Goal: Task Accomplishment & Management: Use online tool/utility

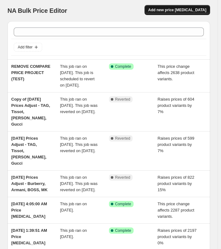
click at [190, 11] on span "Add new price [MEDICAL_DATA]" at bounding box center [177, 9] width 58 height 5
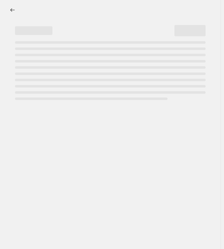
select select "percentage"
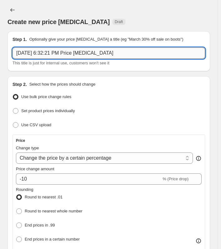
click at [53, 52] on input "[DATE] 6:32:21 PM Price [MEDICAL_DATA]" at bounding box center [108, 52] width 193 height 11
click at [105, 52] on input "[DATE] 6:32:21 PM Price [MEDICAL_DATA]" at bounding box center [108, 52] width 193 height 11
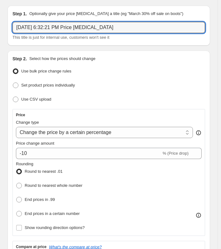
scroll to position [31, 0]
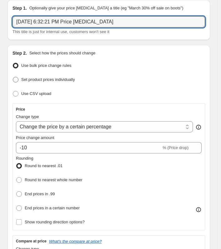
click at [52, 81] on span "Set product prices individually" at bounding box center [48, 79] width 54 height 5
click at [13, 77] on input "Set product prices individually" at bounding box center [13, 77] width 0 height 0
radio input "true"
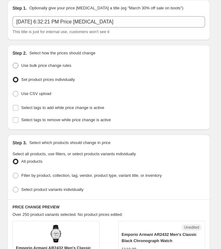
click at [46, 67] on span "Use bulk price change rules" at bounding box center [46, 65] width 50 height 5
click at [13, 63] on input "Use bulk price change rules" at bounding box center [13, 63] width 0 height 0
radio input "true"
select select "percentage"
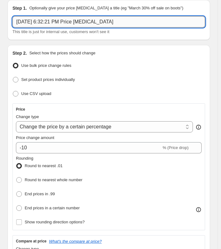
click at [74, 24] on input "[DATE] 6:32:21 PM Price [MEDICAL_DATA]" at bounding box center [108, 21] width 193 height 11
click at [107, 22] on input "[DATE] 6:32:21 PM Price [MEDICAL_DATA]" at bounding box center [108, 21] width 193 height 11
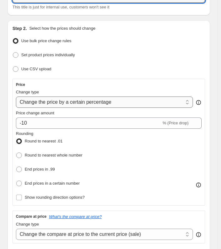
scroll to position [62, 0]
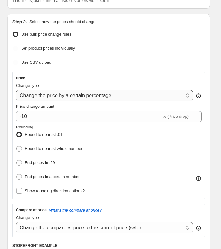
click at [86, 95] on select "Change the price to a certain amount Change the price by a certain amount Chang…" at bounding box center [104, 95] width 177 height 11
click at [8, 87] on div "Step 2. Select how the prices should change Use bulk price change rules Set pro…" at bounding box center [108, 180] width 203 height 332
click at [44, 96] on select "Change the price to a certain amount Change the price by a certain amount Chang…" at bounding box center [104, 95] width 177 height 11
click at [62, 97] on select "Change the price to a certain amount Change the price by a certain amount Chang…" at bounding box center [104, 95] width 177 height 11
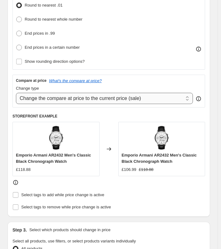
scroll to position [187, 0]
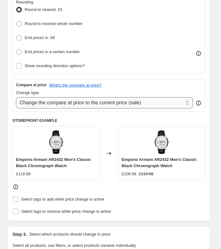
click at [70, 102] on select "Change the compare at price to the current price (sale) Change the compare at p…" at bounding box center [104, 102] width 177 height 11
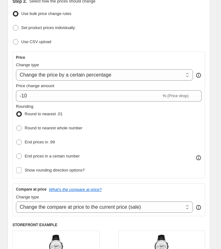
scroll to position [94, 0]
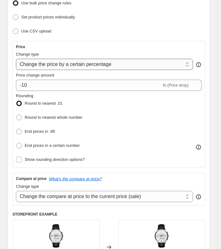
click at [65, 63] on select "Change the price to a certain amount Change the price by a certain amount Chang…" at bounding box center [104, 64] width 177 height 11
click at [16, 59] on select "Change the price to a certain amount Change the price by a certain amount Chang…" at bounding box center [104, 64] width 177 height 11
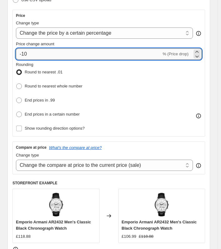
click at [58, 52] on input "-10" at bounding box center [89, 53] width 146 height 11
drag, startPoint x: 22, startPoint y: 54, endPoint x: 6, endPoint y: 56, distance: 16.7
click at [8, 55] on div "Step 2. Select how the prices should change Use bulk price change rules Set pro…" at bounding box center [108, 117] width 203 height 332
type input "15"
click at [48, 114] on span "End prices in a certain number" at bounding box center [52, 114] width 55 height 5
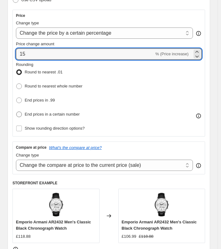
click at [17, 112] on input "End prices in a certain number" at bounding box center [16, 112] width 0 height 0
radio input "true"
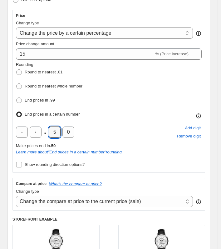
drag, startPoint x: 54, startPoint y: 131, endPoint x: 47, endPoint y: 130, distance: 6.9
click at [49, 131] on input "5" at bounding box center [55, 132] width 12 height 11
type input "8"
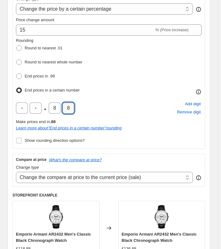
scroll to position [156, 0]
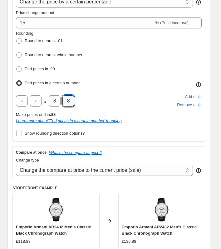
type input "8"
click at [142, 119] on div "Learn more about " End prices in a certain number " rounding" at bounding box center [109, 121] width 186 height 6
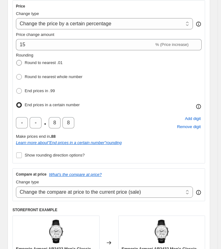
scroll to position [125, 0]
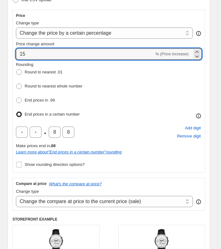
drag, startPoint x: 50, startPoint y: 56, endPoint x: 15, endPoint y: 54, distance: 34.7
click at [15, 54] on div "Price Change type Change the price to a certain amount Change the price by a ce…" at bounding box center [108, 91] width 193 height 163
drag, startPoint x: 16, startPoint y: 54, endPoint x: 6, endPoint y: 54, distance: 9.4
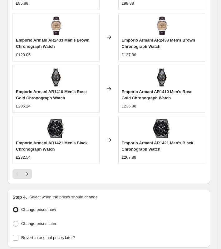
scroll to position [656, 0]
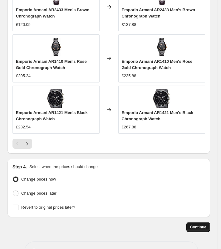
type input "35"
click at [202, 225] on span "Continue" at bounding box center [198, 227] width 16 height 5
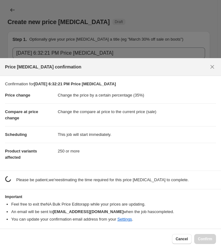
scroll to position [0, 0]
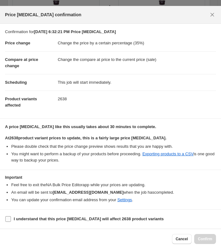
click at [7, 218] on input "I understand that this price [MEDICAL_DATA] will affect 2638 product variants" at bounding box center [8, 219] width 6 height 6
checkbox input "true"
click at [189, 236] on button "Cancel" at bounding box center [182, 239] width 20 height 10
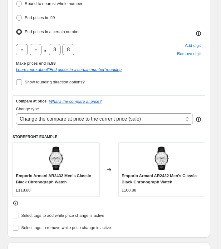
scroll to position [187, 0]
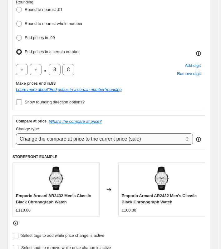
click at [87, 133] on select "Change the compare at price to the current price (sale) Change the compare at p…" at bounding box center [104, 138] width 177 height 11
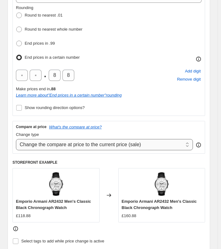
scroll to position [219, 0]
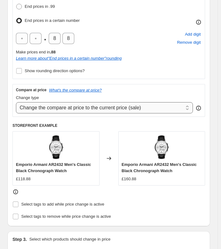
click at [79, 108] on select "Change the compare at price to the current price (sale) Change the compare at p…" at bounding box center [104, 107] width 177 height 11
click at [16, 102] on select "Change the compare at price to the current price (sale) Change the compare at p…" at bounding box center [104, 107] width 177 height 11
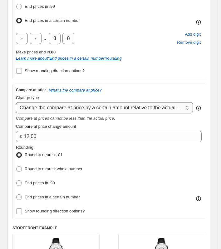
click at [70, 104] on select "Change the compare at price to the current price (sale) Change the compare at p…" at bounding box center [104, 107] width 177 height 11
select select "pp"
click at [16, 102] on select "Change the compare at price to the current price (sale) Change the compare at p…" at bounding box center [104, 107] width 177 height 11
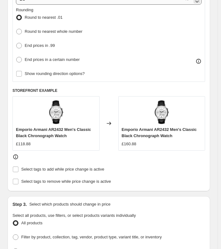
scroll to position [250, 0]
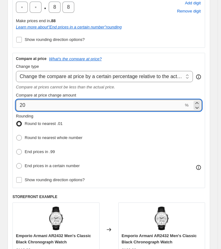
click at [43, 107] on input "20" at bounding box center [100, 105] width 168 height 11
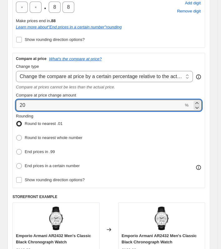
drag, startPoint x: 36, startPoint y: 104, endPoint x: 11, endPoint y: 107, distance: 25.9
click at [11, 107] on div "Step 2. Select how the prices should change Use bulk price change rules Set pro…" at bounding box center [108, 61] width 203 height 471
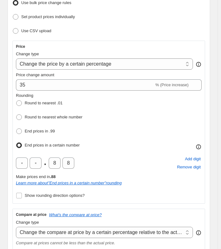
scroll to position [94, 0]
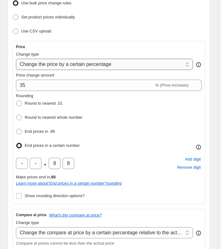
type input "35"
click at [55, 64] on select "Change the price to a certain amount Change the price by a certain amount Chang…" at bounding box center [104, 64] width 177 height 11
select select "no_change"
click at [16, 59] on select "Change the price to a certain amount Change the price by a certain amount Chang…" at bounding box center [104, 64] width 177 height 11
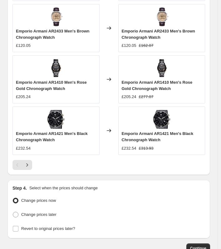
scroll to position [645, 0]
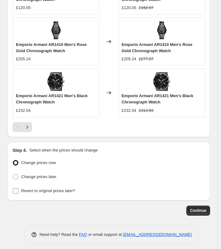
click at [67, 188] on span "Revert to original prices later?" at bounding box center [48, 190] width 54 height 5
click at [18, 188] on input "Revert to original prices later?" at bounding box center [16, 191] width 6 height 6
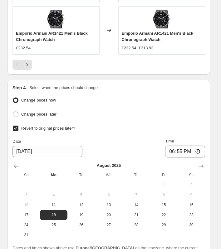
click at [45, 126] on span "Revert to original prices later?" at bounding box center [48, 128] width 54 height 5
click at [18, 126] on input "Revert to original prices later?" at bounding box center [16, 129] width 6 height 6
checkbox input "false"
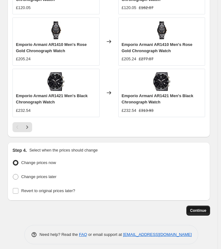
click at [204, 208] on span "Continue" at bounding box center [198, 210] width 16 height 5
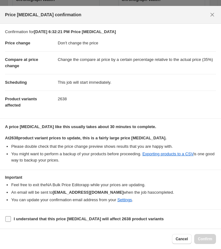
click at [10, 220] on input "I understand that this price [MEDICAL_DATA] will affect 2638 product variants" at bounding box center [8, 219] width 6 height 6
checkbox input "true"
click at [207, 239] on span "Confirm" at bounding box center [205, 238] width 14 height 5
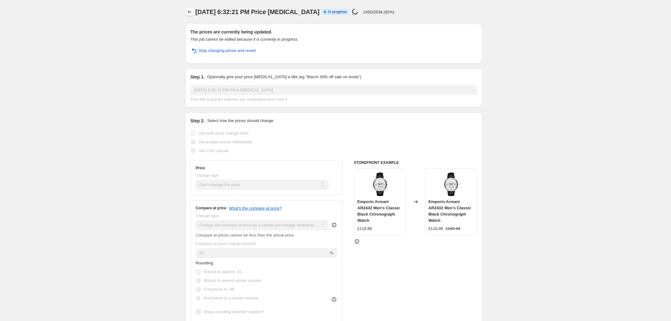
click at [190, 12] on icon "Price change jobs" at bounding box center [190, 12] width 6 height 6
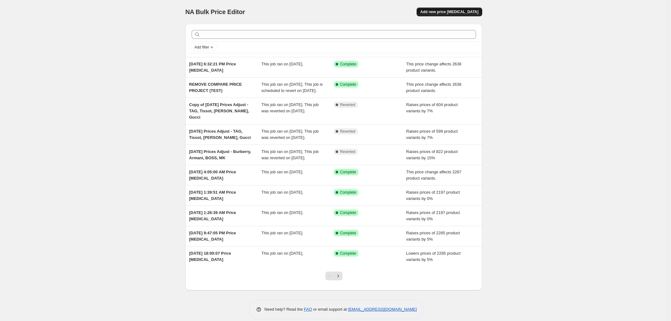
click at [224, 11] on span "Add new price [MEDICAL_DATA]" at bounding box center [449, 11] width 58 height 5
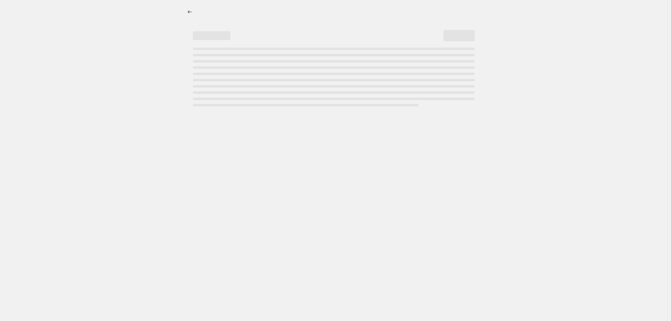
select select "percentage"
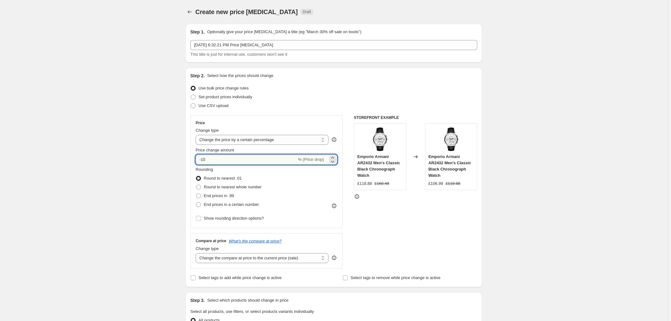
click at [224, 159] on input "-10" at bounding box center [246, 159] width 101 height 10
drag, startPoint x: 207, startPoint y: 158, endPoint x: 197, endPoint y: 162, distance: 11.2
click at [197, 162] on input "-10" at bounding box center [246, 159] width 101 height 10
type input "-5"
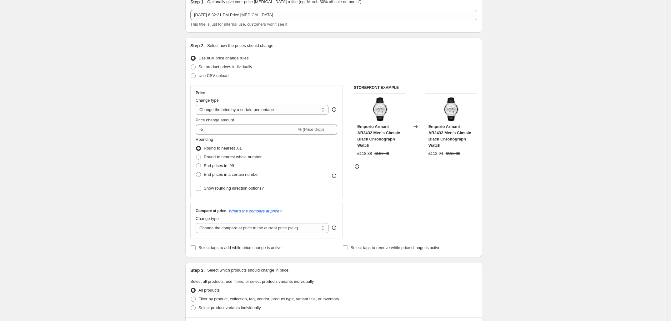
scroll to position [39, 0]
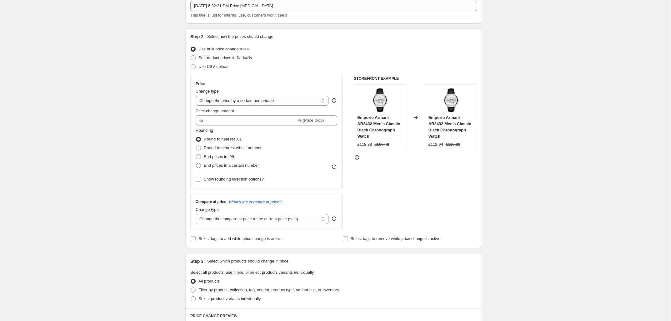
click at [224, 165] on span "End prices in a certain number" at bounding box center [231, 165] width 55 height 5
click at [196, 163] on input "End prices in a certain number" at bounding box center [196, 163] width 0 height 0
radio input "true"
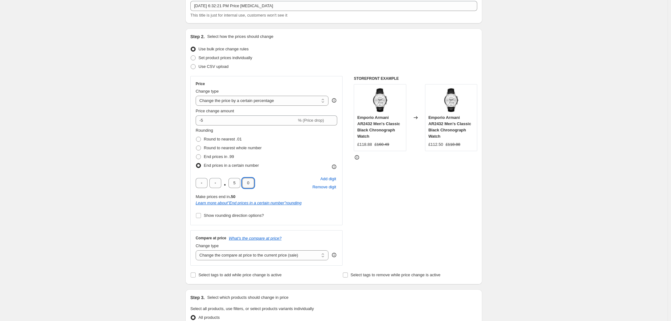
click at [224, 181] on input "0" at bounding box center [248, 183] width 12 height 10
drag, startPoint x: 240, startPoint y: 182, endPoint x: 224, endPoint y: 180, distance: 16.4
click at [224, 180] on div ". 5 0" at bounding box center [225, 183] width 58 height 10
type input "8"
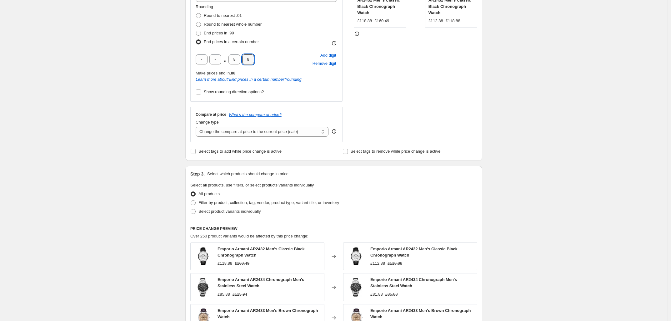
scroll to position [195, 0]
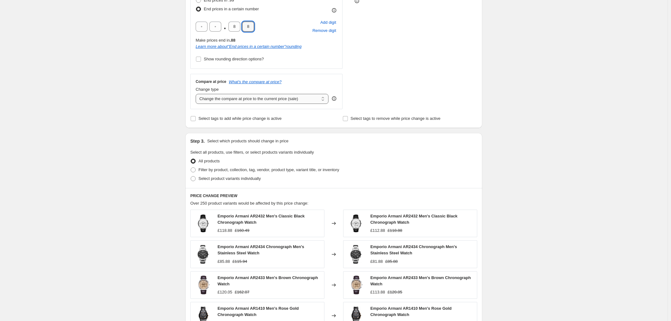
type input "8"
click at [224, 100] on select "Change the compare at price to the current price (sale) Change the compare at p…" at bounding box center [262, 99] width 133 height 10
select select "no_change"
click at [197, 94] on select "Change the compare at price to the current price (sale) Change the compare at p…" at bounding box center [262, 99] width 133 height 10
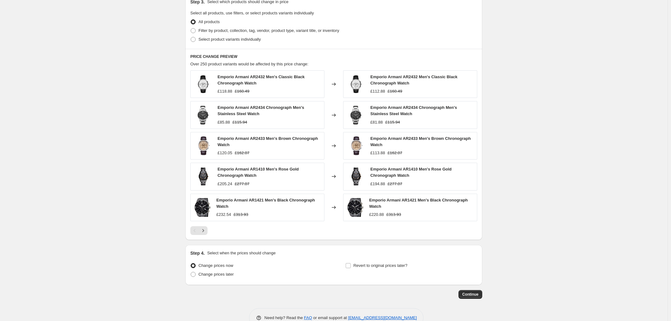
scroll to position [348, 0]
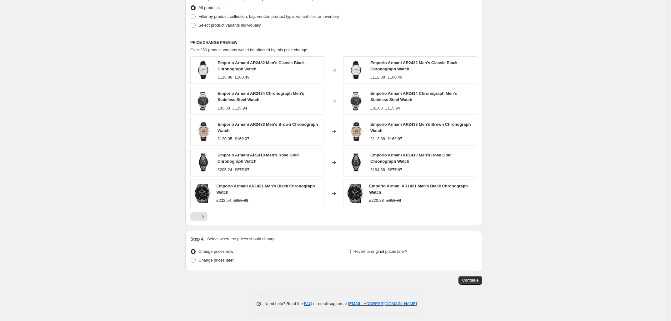
click at [224, 249] on span "Revert to original prices later?" at bounding box center [380, 251] width 54 height 5
click at [224, 249] on input "Revert to original prices later?" at bounding box center [348, 251] width 5 height 5
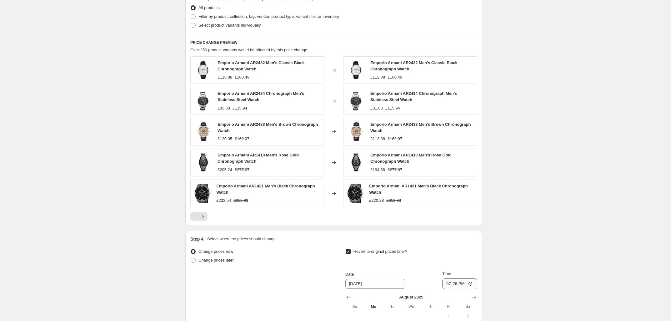
scroll to position [465, 0]
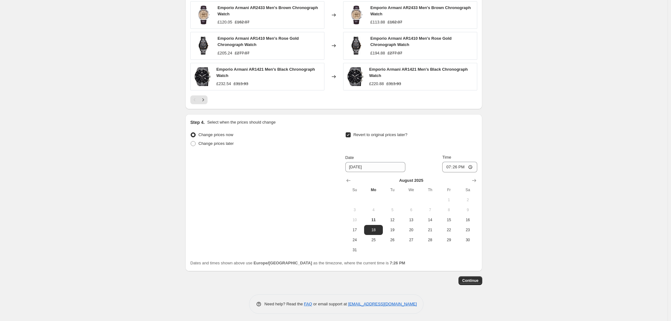
click at [224, 135] on span "Revert to original prices later?" at bounding box center [380, 134] width 54 height 5
click at [224, 135] on input "Revert to original prices later?" at bounding box center [348, 134] width 5 height 5
checkbox input "false"
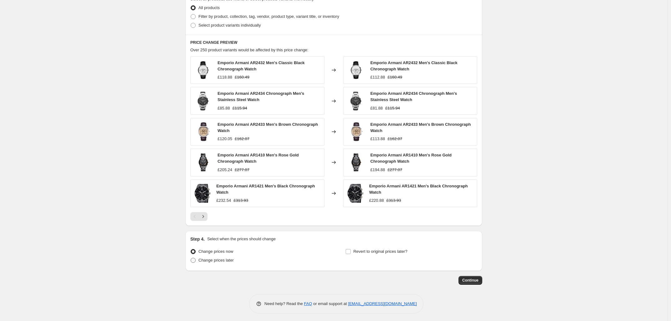
click at [224, 249] on span "Change prices later" at bounding box center [215, 259] width 35 height 5
click at [191, 249] on input "Change prices later" at bounding box center [191, 257] width 0 height 0
radio input "true"
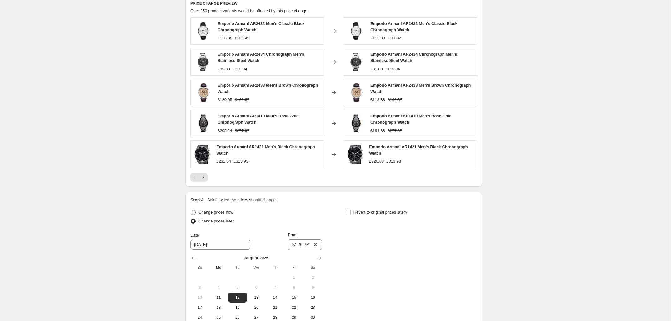
click at [224, 208] on label "Change prices now" at bounding box center [211, 212] width 43 height 9
click at [191, 210] on input "Change prices now" at bounding box center [191, 210] width 0 height 0
radio input "true"
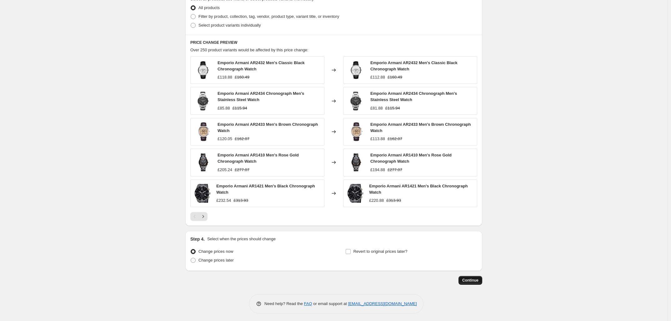
click at [224, 249] on span "Continue" at bounding box center [470, 279] width 16 height 5
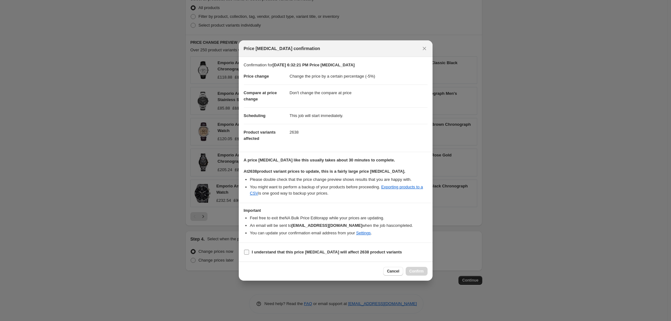
click at [224, 249] on b "I understand that this price [MEDICAL_DATA] will affect 2638 product variants" at bounding box center [327, 251] width 150 height 5
click at [224, 249] on input "I understand that this price [MEDICAL_DATA] will affect 2638 product variants" at bounding box center [246, 251] width 5 height 5
checkbox input "true"
click at [224, 249] on span "Confirm" at bounding box center [416, 270] width 14 height 5
